Goal: Transaction & Acquisition: Purchase product/service

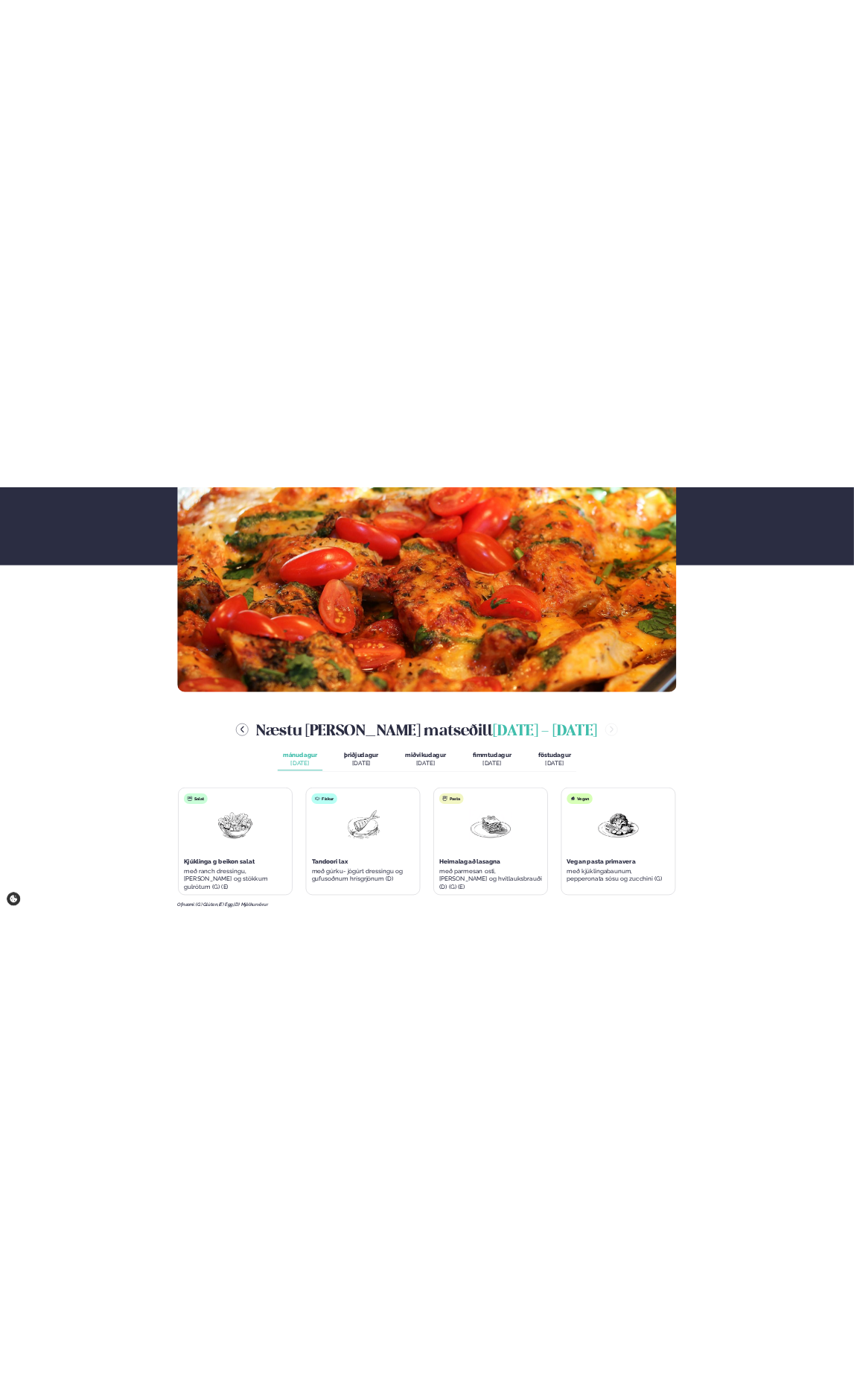
scroll to position [670, 0]
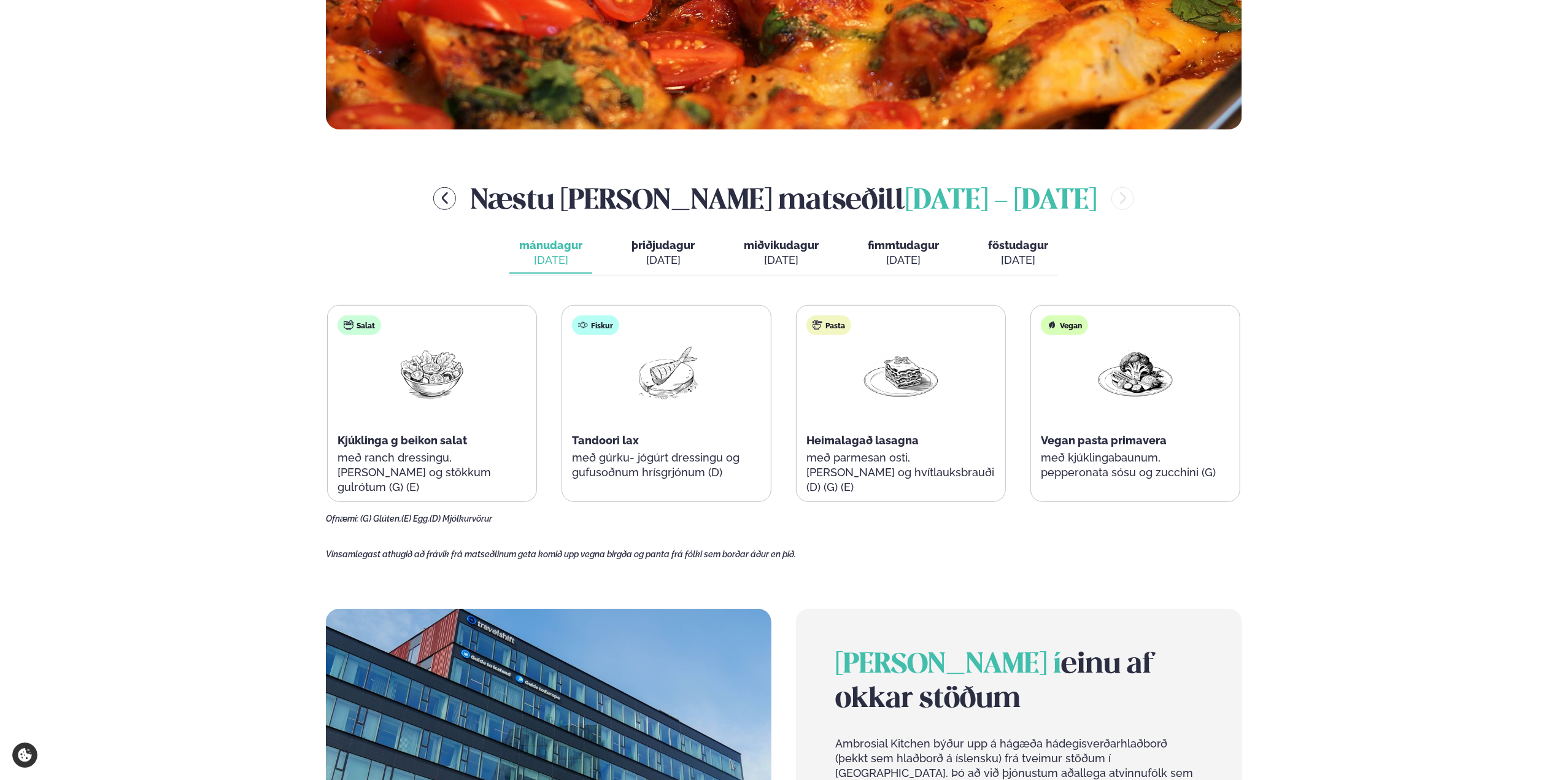
click at [888, 247] on span "fimmtudagur" at bounding box center [903, 245] width 71 height 13
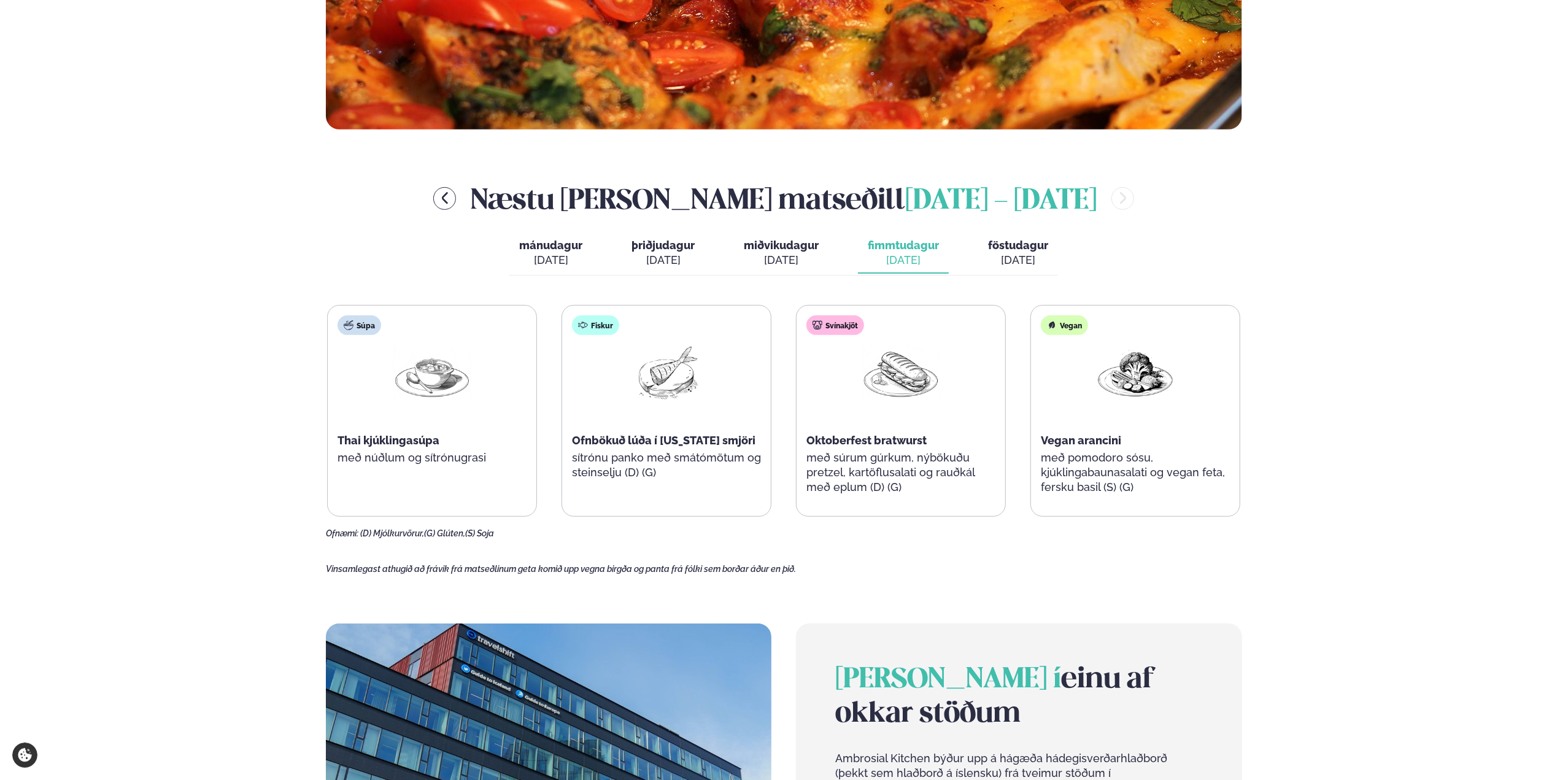
click at [418, 439] on span "Thai kjúklingasúpa" at bounding box center [388, 440] width 102 height 13
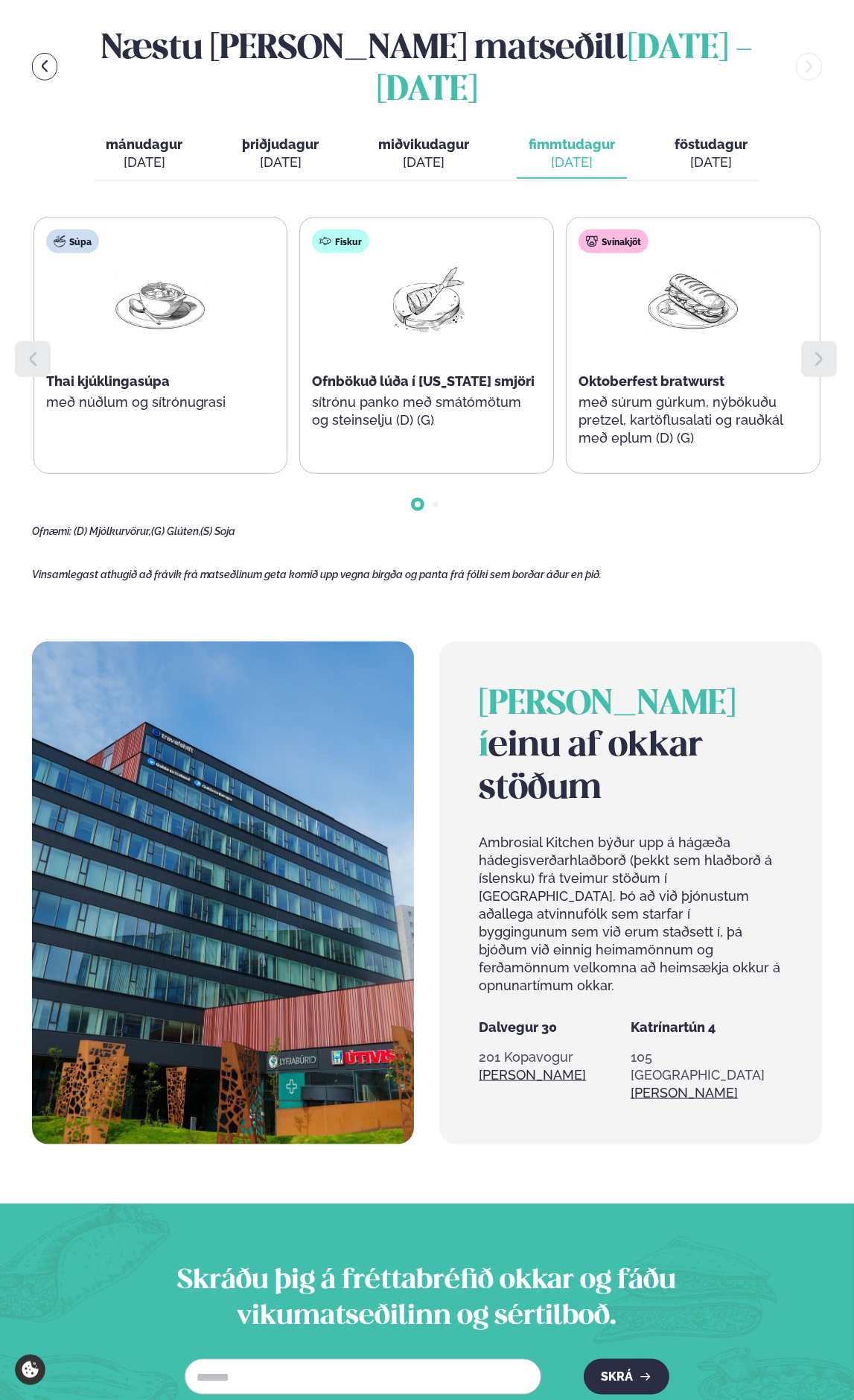
click at [817, 350] on icon at bounding box center [819, 359] width 18 height 18
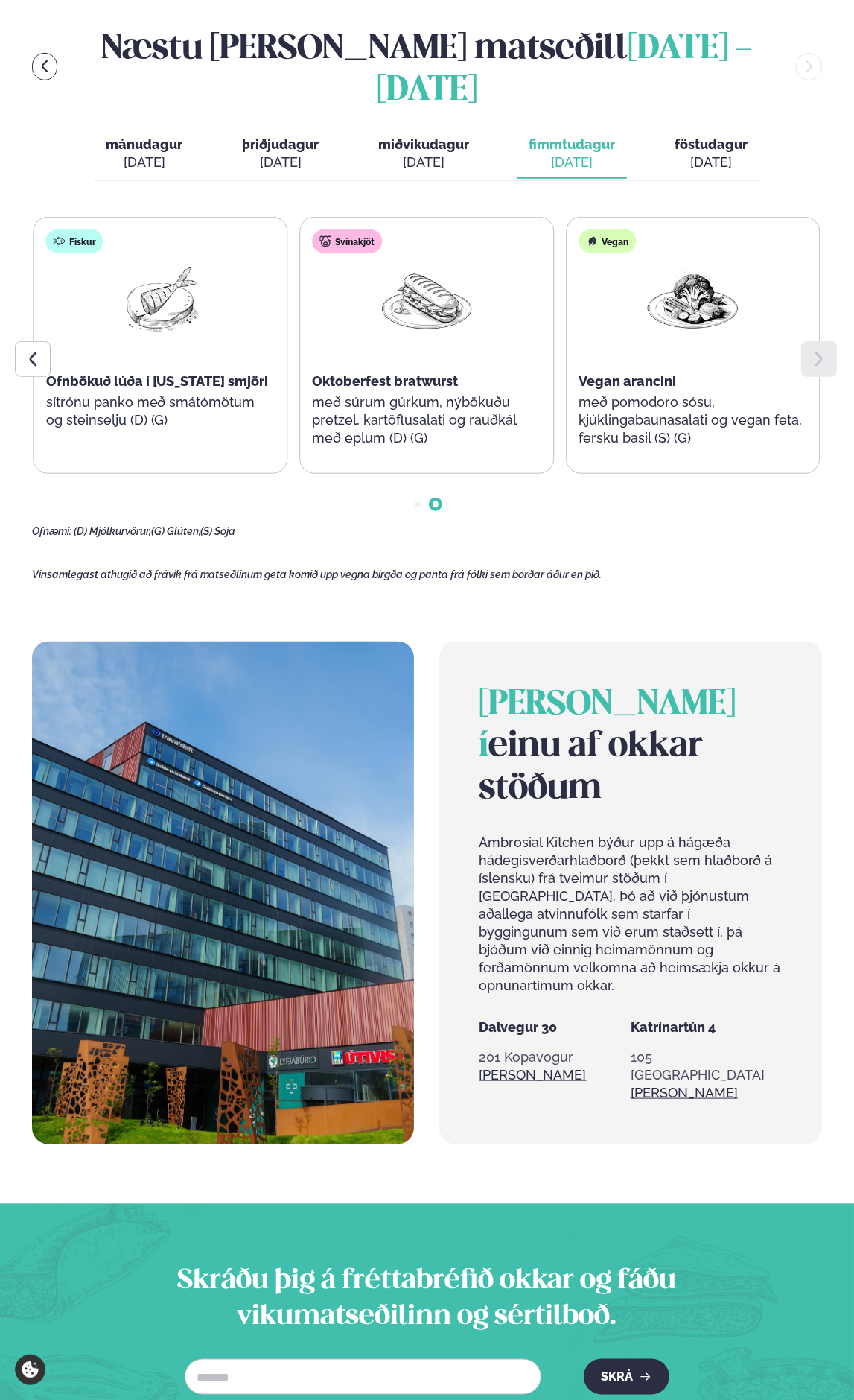
click at [815, 350] on icon at bounding box center [819, 359] width 18 height 18
click at [38, 350] on icon at bounding box center [33, 359] width 18 height 18
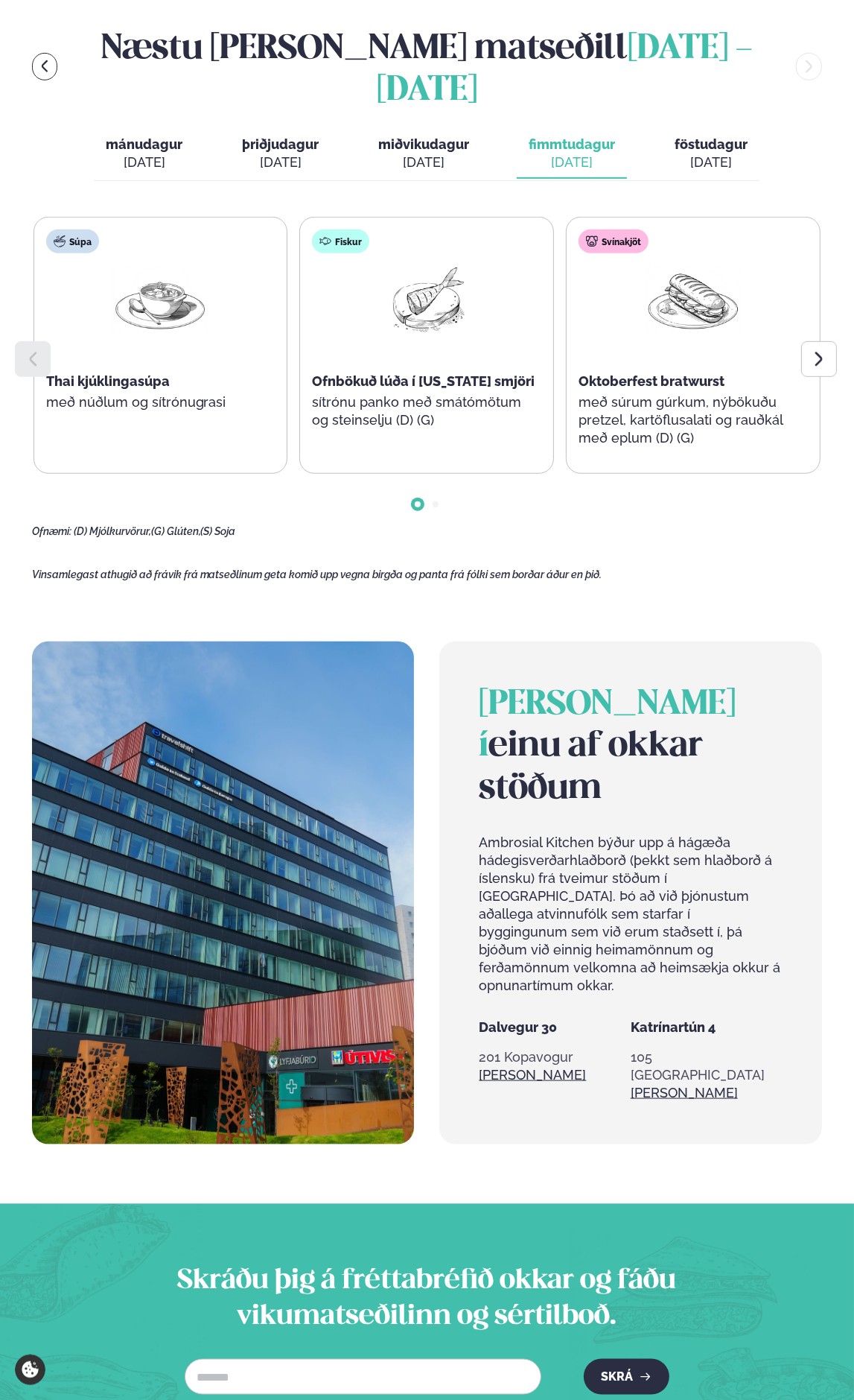
click at [38, 350] on icon at bounding box center [33, 359] width 18 height 18
click at [820, 350] on icon at bounding box center [819, 359] width 18 height 18
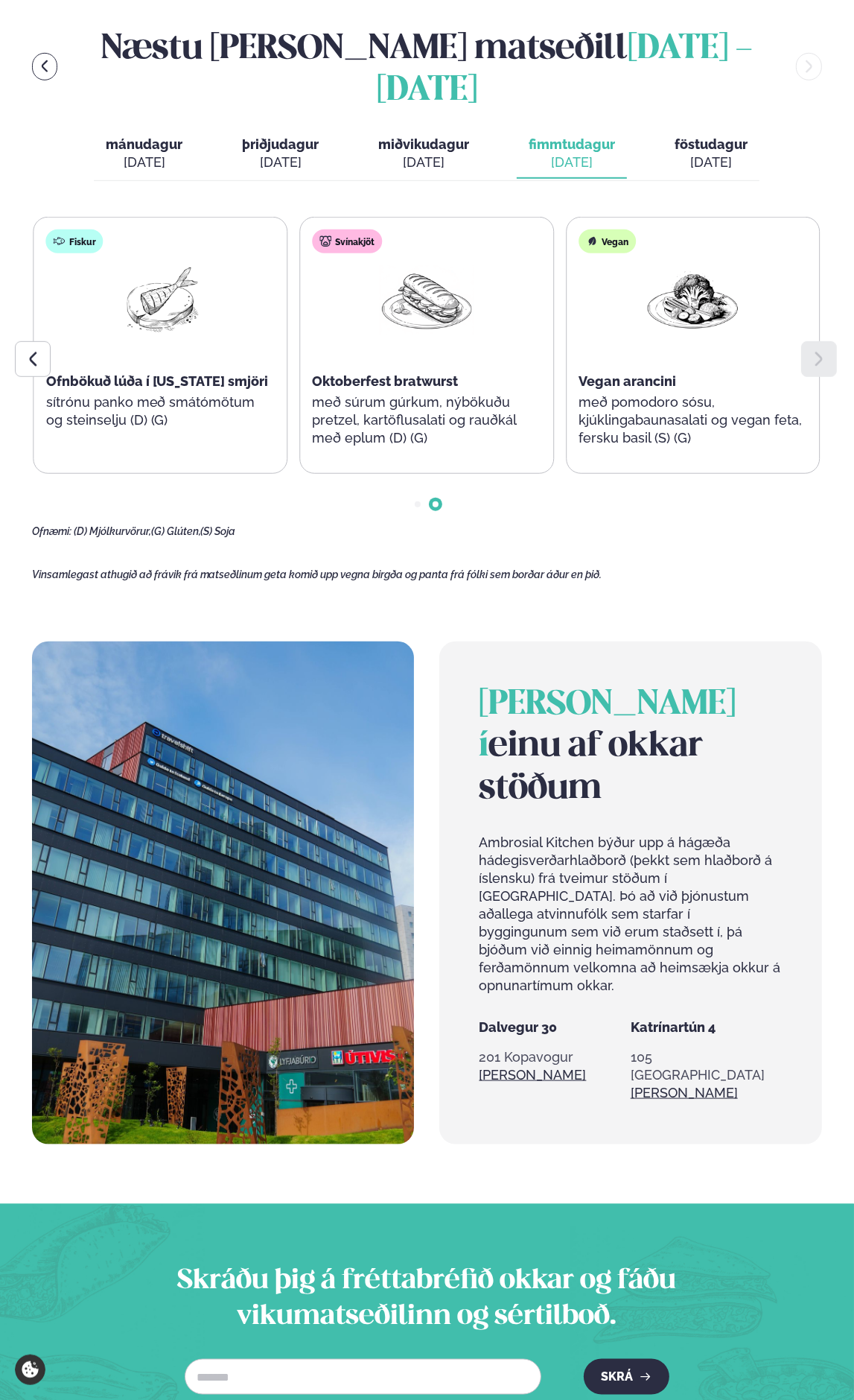
click at [822, 350] on icon at bounding box center [819, 359] width 18 height 18
